Goal: Information Seeking & Learning: Learn about a topic

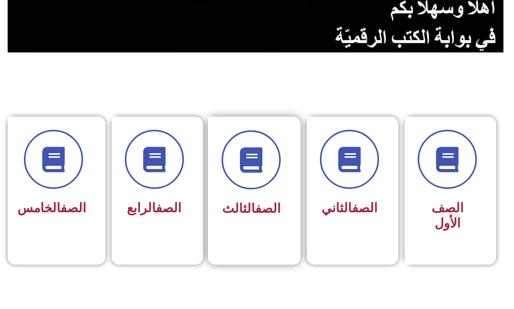
scroll to position [204, 0]
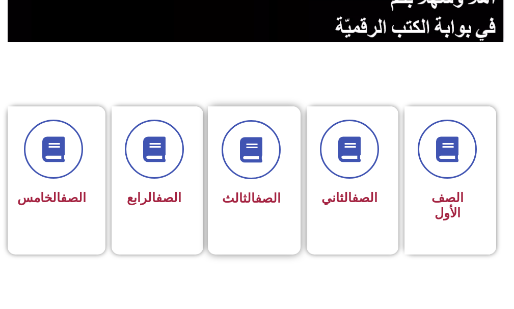
click at [236, 185] on div "الصف الثالث" at bounding box center [250, 165] width 59 height 91
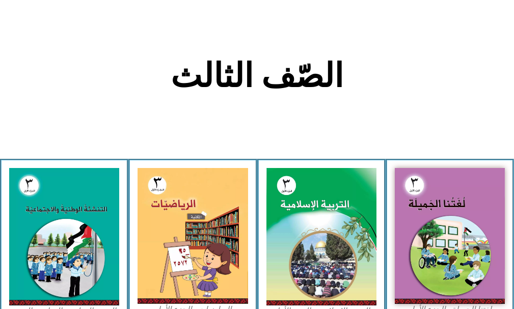
scroll to position [204, 0]
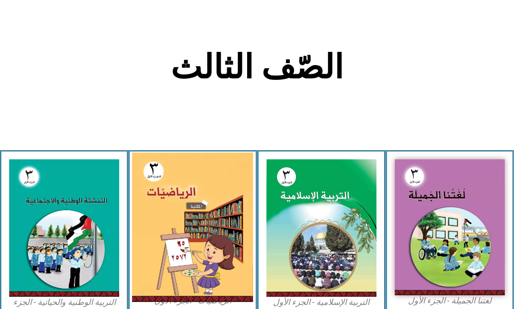
click at [235, 187] on img at bounding box center [192, 227] width 121 height 149
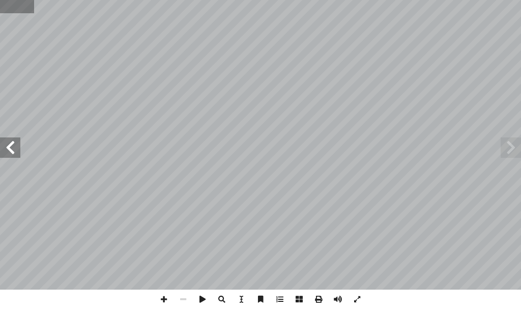
click at [23, 7] on input "text" at bounding box center [17, 6] width 34 height 13
type input "**"
click at [6, 153] on span at bounding box center [10, 147] width 20 height 20
click at [8, 150] on span at bounding box center [10, 147] width 20 height 20
click at [512, 153] on span at bounding box center [511, 147] width 20 height 20
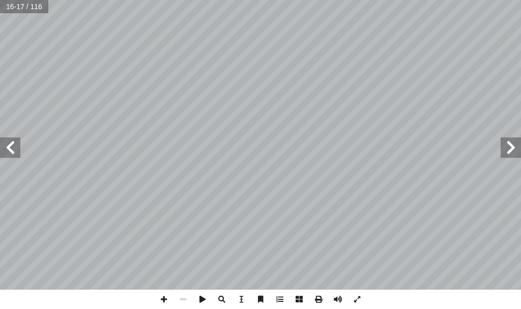
click at [512, 153] on span at bounding box center [511, 147] width 20 height 20
click at [166, 305] on span at bounding box center [163, 299] width 19 height 19
